Goal: Information Seeking & Learning: Learn about a topic

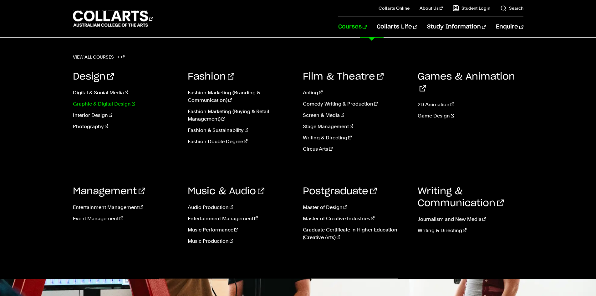
click at [111, 103] on link "Graphic & Digital Design" at bounding box center [126, 104] width 106 height 8
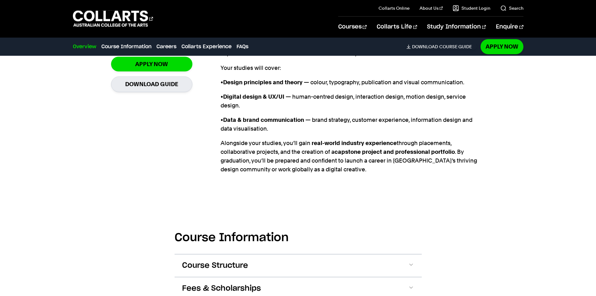
scroll to position [657, 0]
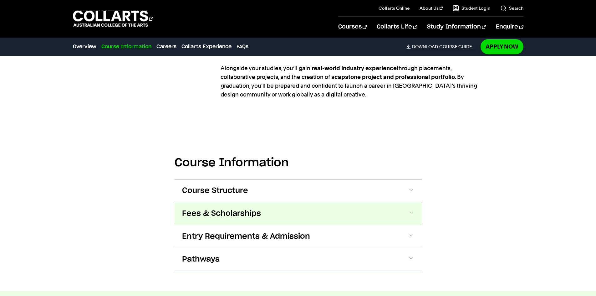
click at [310, 202] on button "Fees & Scholarships" at bounding box center [298, 213] width 247 height 23
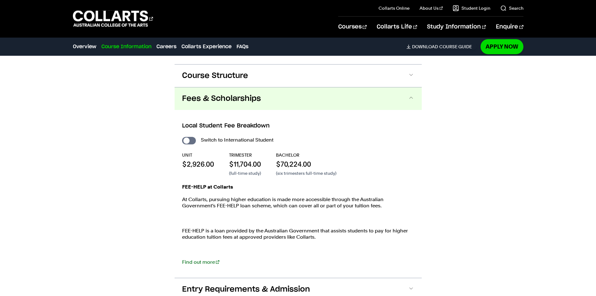
scroll to position [822, 0]
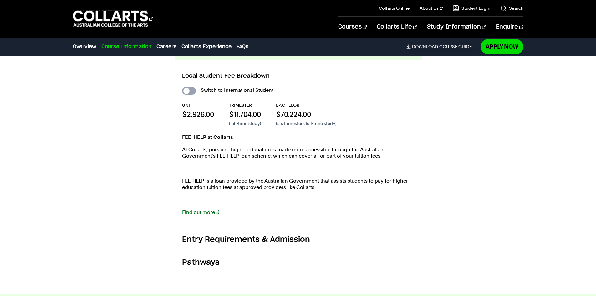
click at [191, 87] on input "International Student" at bounding box center [189, 91] width 14 height 8
checkbox input "true"
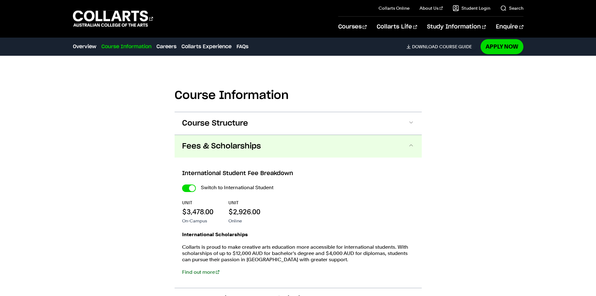
scroll to position [664, 0]
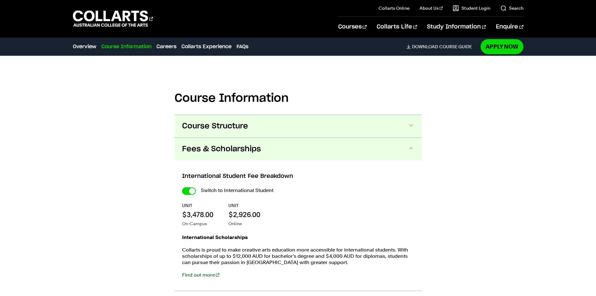
click at [247, 121] on span "Course Structure" at bounding box center [215, 126] width 66 height 10
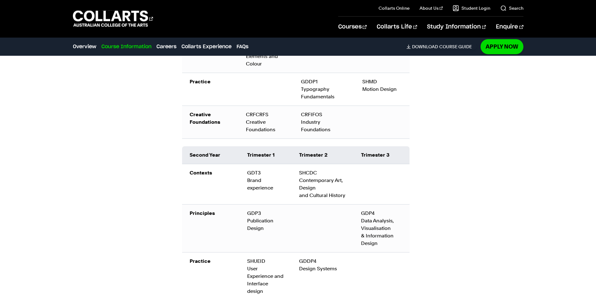
scroll to position [898, 0]
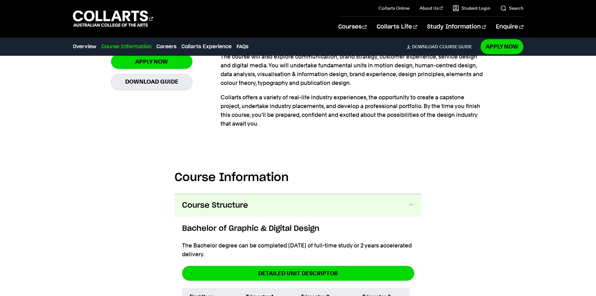
click at [309, 194] on button "Course Structure" at bounding box center [298, 205] width 247 height 23
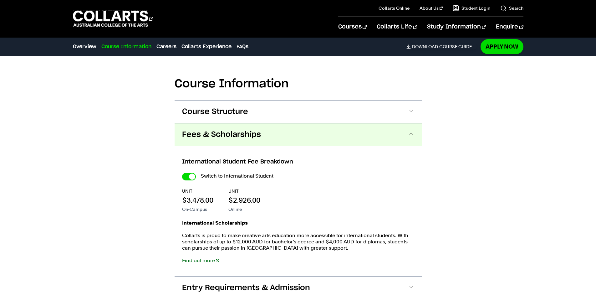
scroll to position [679, 0]
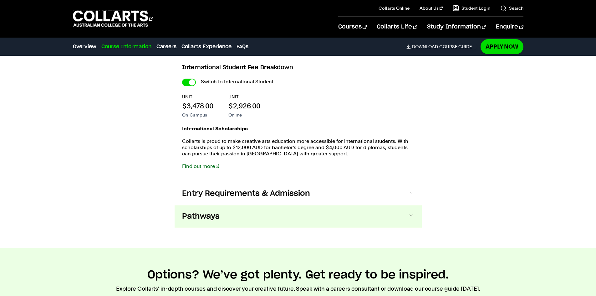
click at [253, 205] on button "Pathways" at bounding box center [298, 216] width 247 height 23
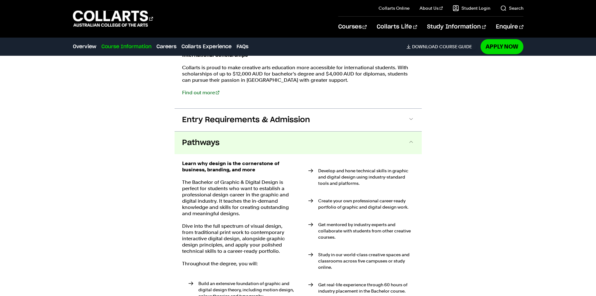
click at [247, 135] on button "Pathways" at bounding box center [298, 142] width 247 height 23
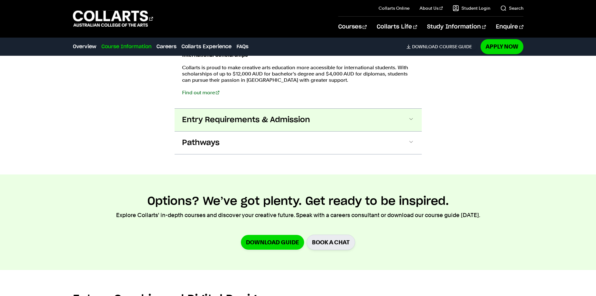
click at [245, 116] on button "Entry Requirements & Admission" at bounding box center [298, 120] width 247 height 23
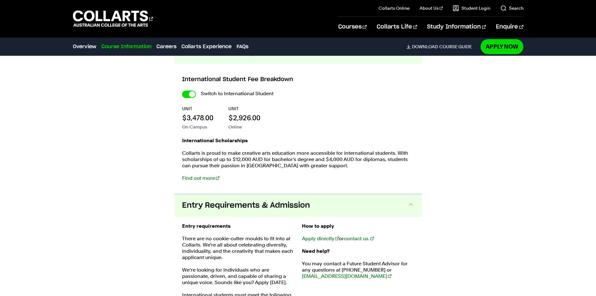
click at [268, 200] on span "Entry Requirements & Admission" at bounding box center [246, 205] width 128 height 10
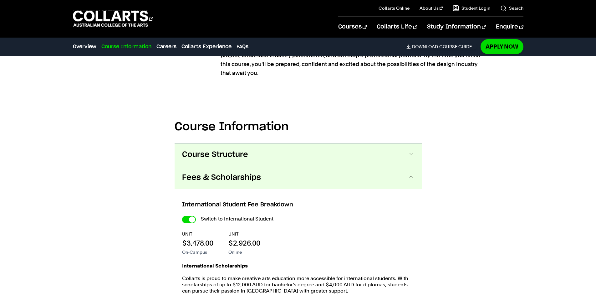
click at [218, 143] on button "Course Structure" at bounding box center [298, 154] width 247 height 23
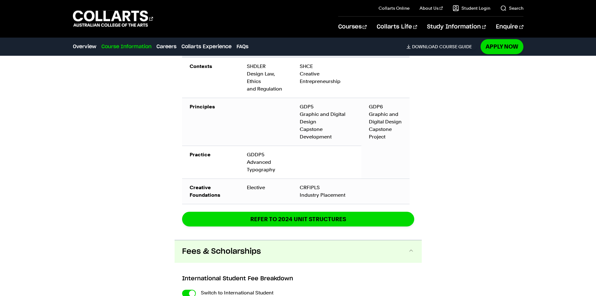
scroll to position [1336, 0]
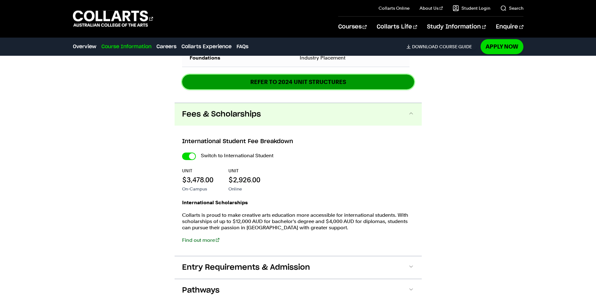
click at [273, 74] on link "REFER TO 2024 unit structures" at bounding box center [298, 81] width 232 height 15
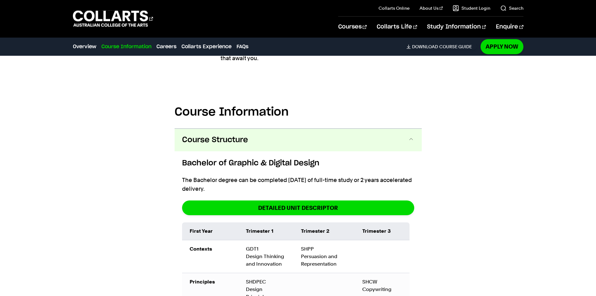
scroll to position [647, 0]
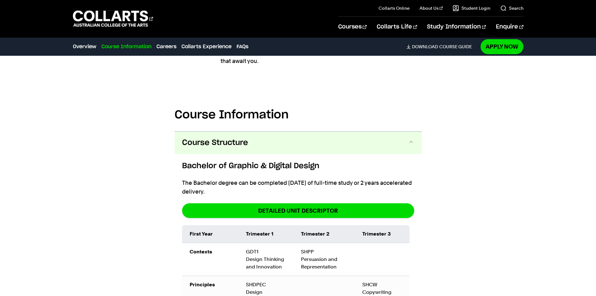
click at [411, 131] on button "Course Structure" at bounding box center [298, 142] width 247 height 23
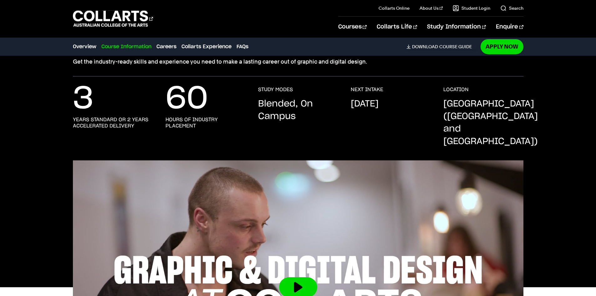
scroll to position [0, 0]
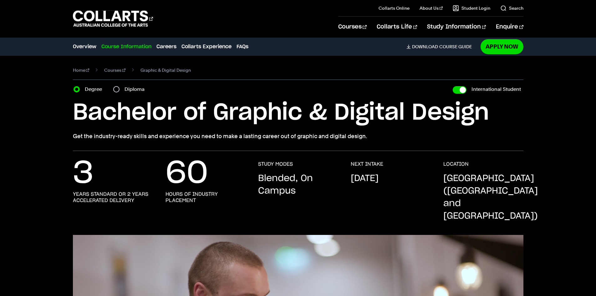
click at [133, 90] on label "Diploma" at bounding box center [137, 89] width 24 height 9
click at [120, 90] on input "Diploma" at bounding box center [116, 89] width 6 height 6
radio input "true"
